Goal: Check status: Check status

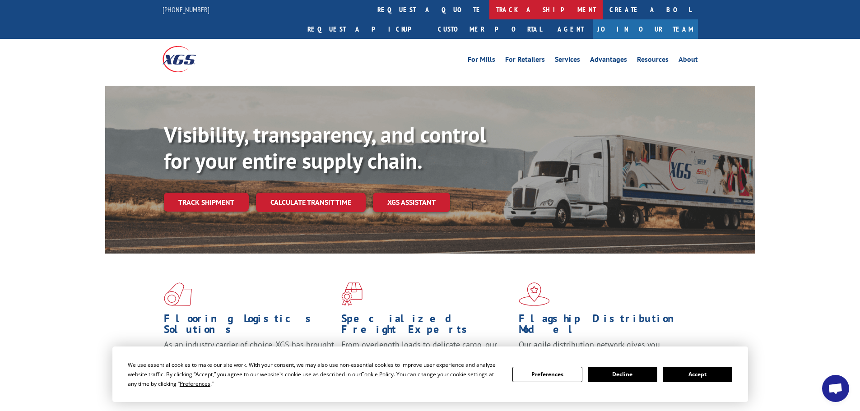
click at [490, 12] on link "track a shipment" at bounding box center [546, 9] width 113 height 19
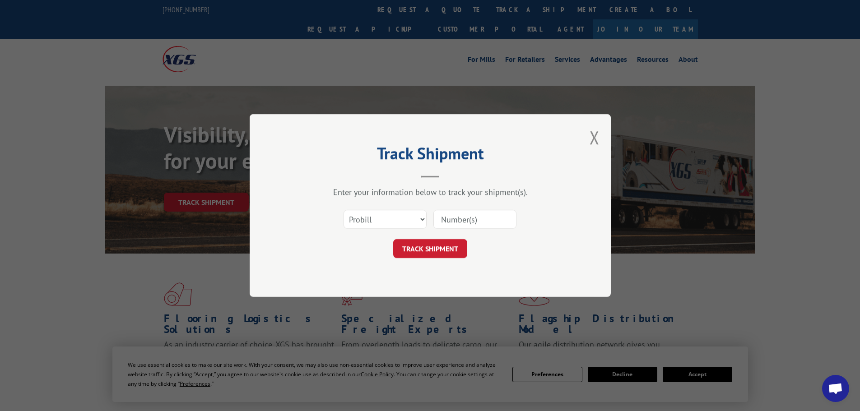
click at [453, 221] on input at bounding box center [475, 219] width 83 height 19
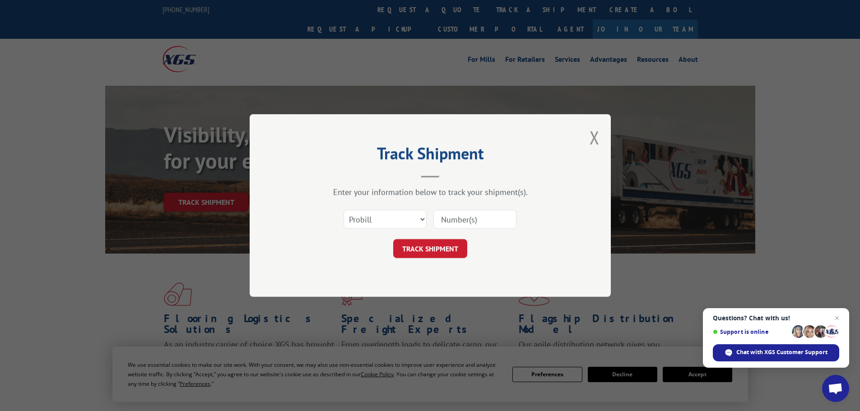
paste input "6887391"
type input "6887391"
click at [375, 226] on select "Select category... Probill BOL PO" at bounding box center [385, 219] width 83 height 19
select select "bol"
click at [344, 210] on select "Select category... Probill BOL PO" at bounding box center [385, 219] width 83 height 19
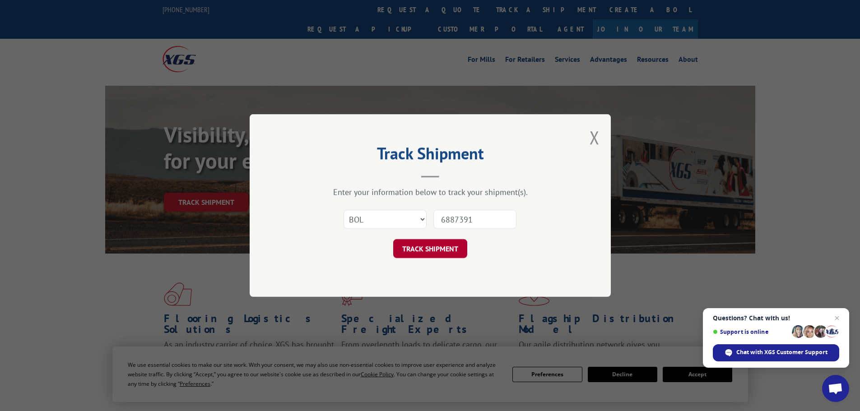
click at [438, 248] on button "TRACK SHIPMENT" at bounding box center [430, 248] width 74 height 19
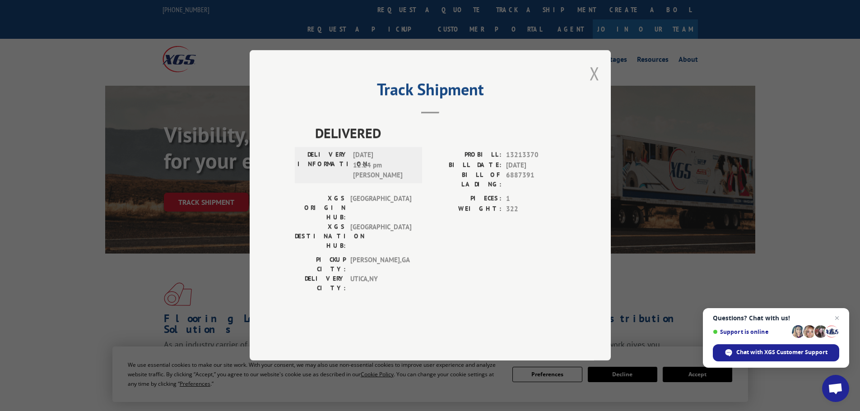
click at [592, 85] on button "Close modal" at bounding box center [595, 73] width 10 height 24
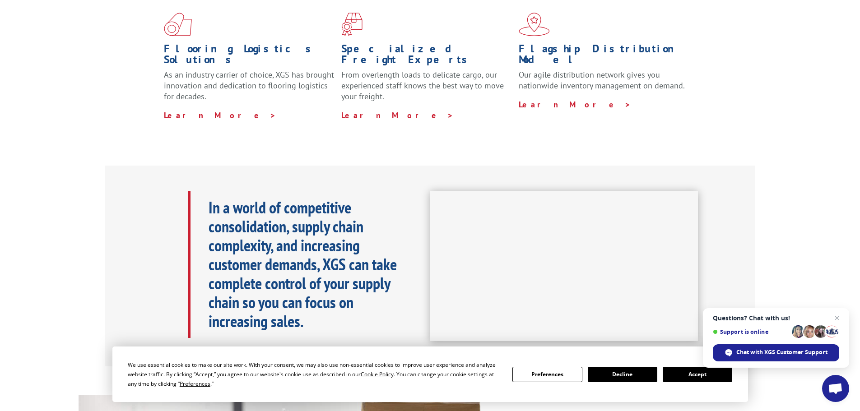
scroll to position [361, 0]
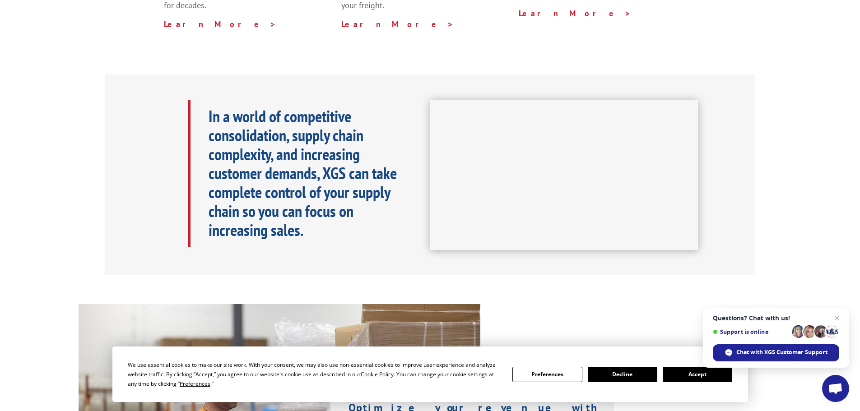
click at [633, 372] on button "Decline" at bounding box center [623, 374] width 70 height 15
